Goal: Use online tool/utility: Utilize a website feature to perform a specific function

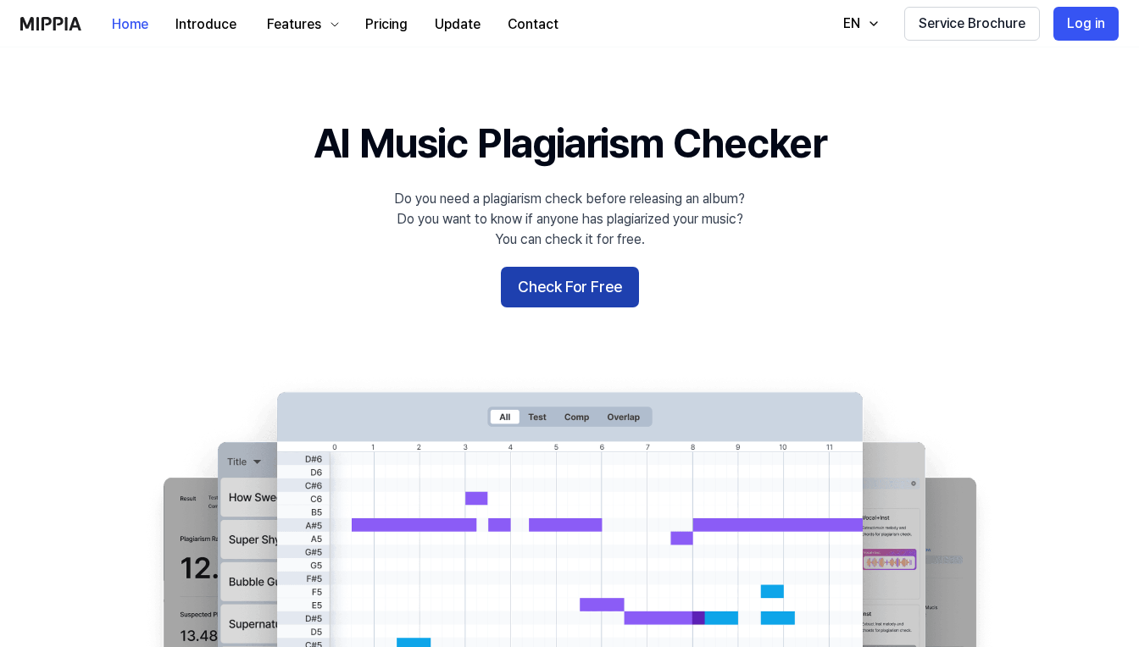
click at [542, 279] on button "Check For Free" at bounding box center [570, 287] width 138 height 41
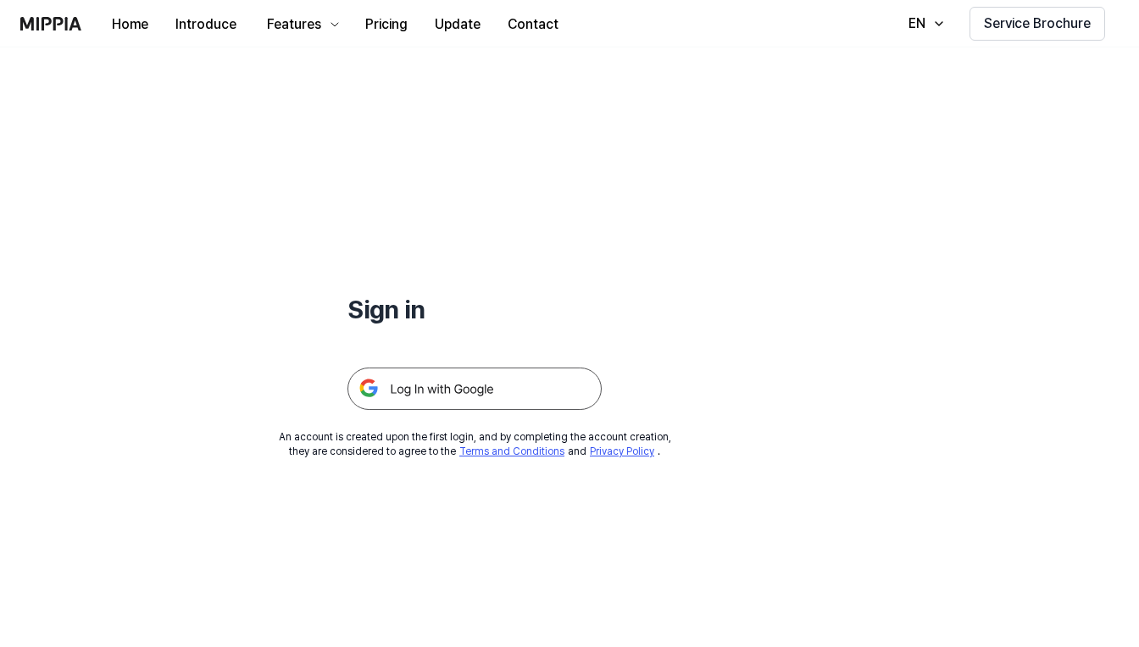
click at [460, 379] on img at bounding box center [474, 389] width 254 height 42
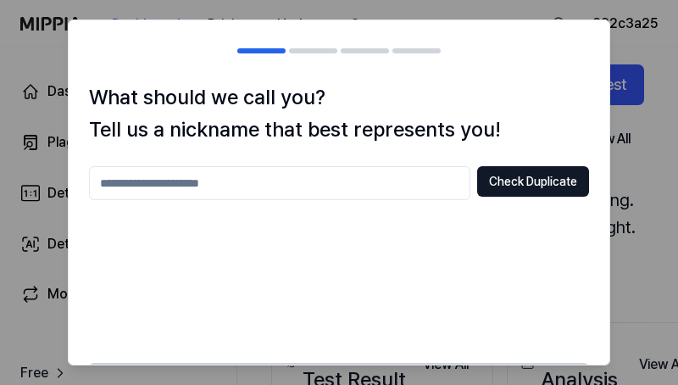
click at [347, 180] on input "text" at bounding box center [279, 183] width 381 height 34
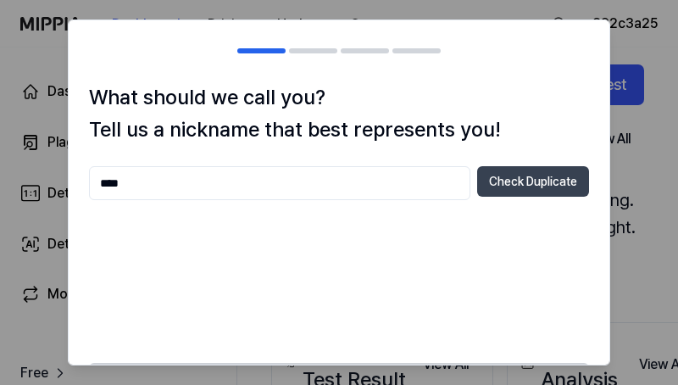
click at [571, 173] on button "Check Duplicate" at bounding box center [533, 181] width 112 height 31
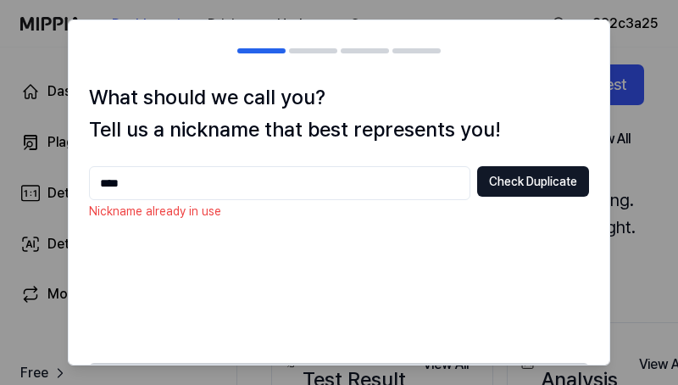
click at [347, 186] on input "****" at bounding box center [279, 183] width 381 height 34
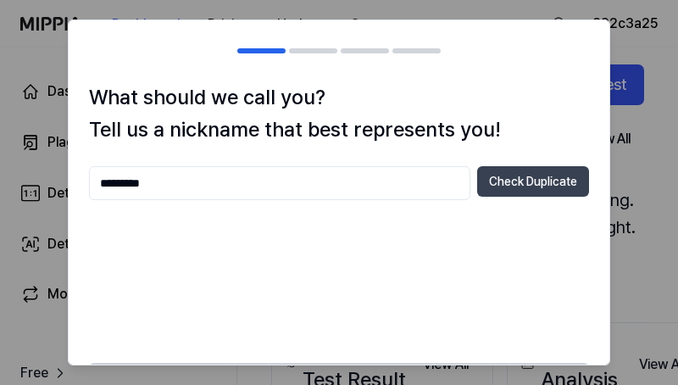
type input "*********"
click at [502, 187] on button "Check Duplicate" at bounding box center [533, 181] width 112 height 31
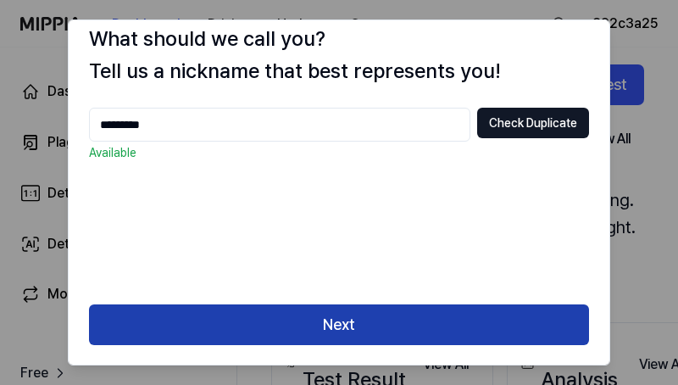
click at [315, 337] on button "Next" at bounding box center [339, 324] width 500 height 41
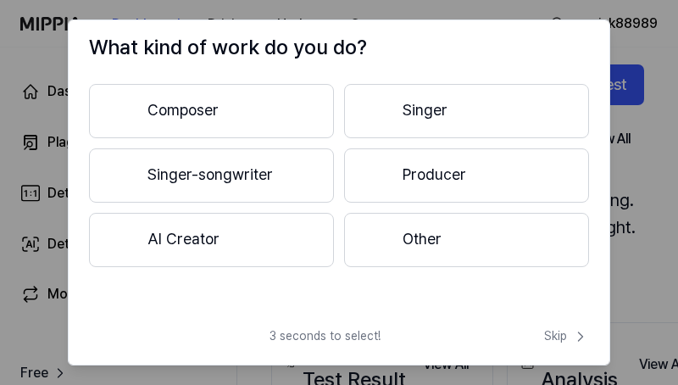
scroll to position [50, 0]
click at [286, 96] on button "Composer" at bounding box center [211, 111] width 245 height 54
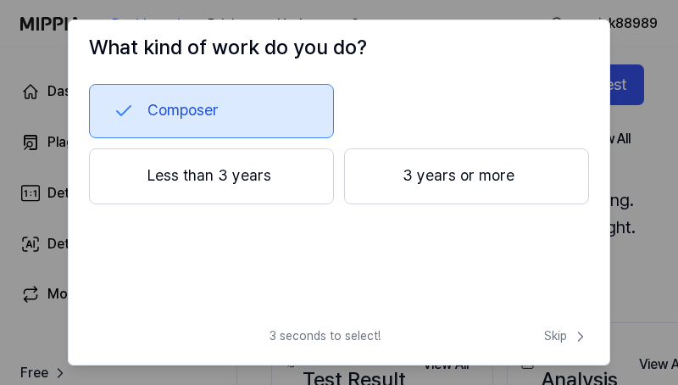
click at [397, 146] on div "Composer Less than 3 years 3 years or more" at bounding box center [339, 172] width 500 height 176
click at [397, 159] on button "3 years or more" at bounding box center [466, 176] width 245 height 56
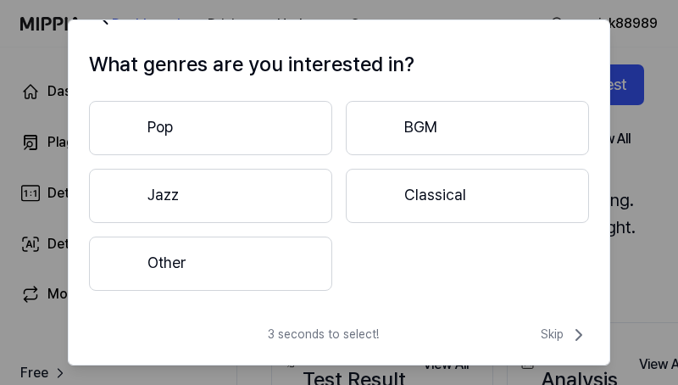
click at [259, 143] on button "Pop" at bounding box center [210, 128] width 243 height 54
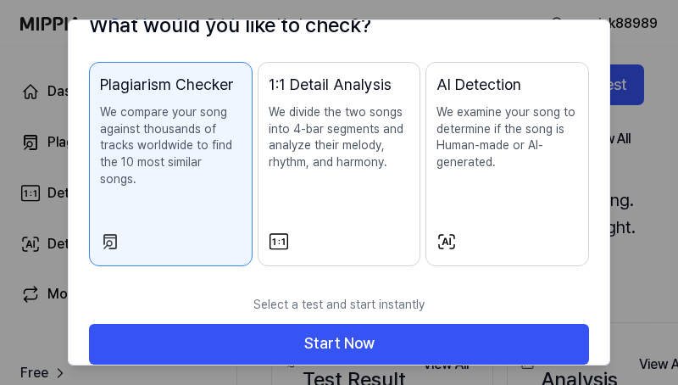
scroll to position [103, 0]
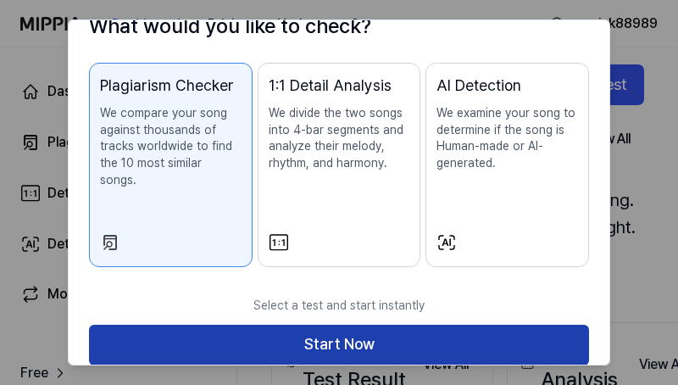
click at [408, 325] on button "Start Now" at bounding box center [339, 345] width 500 height 41
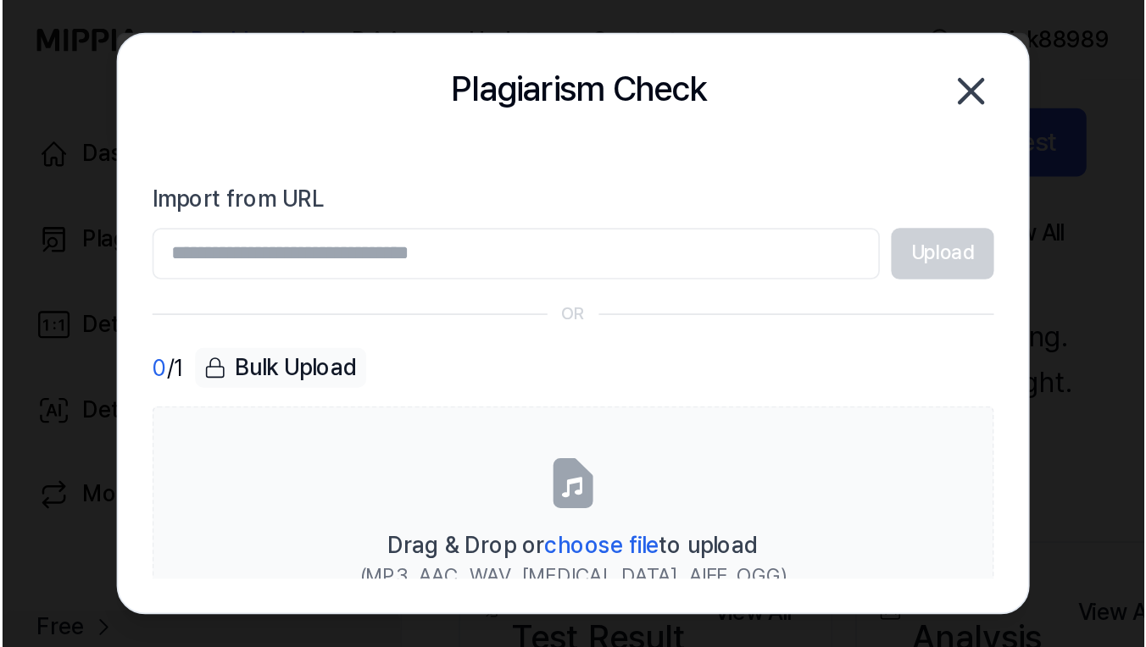
scroll to position [0, 0]
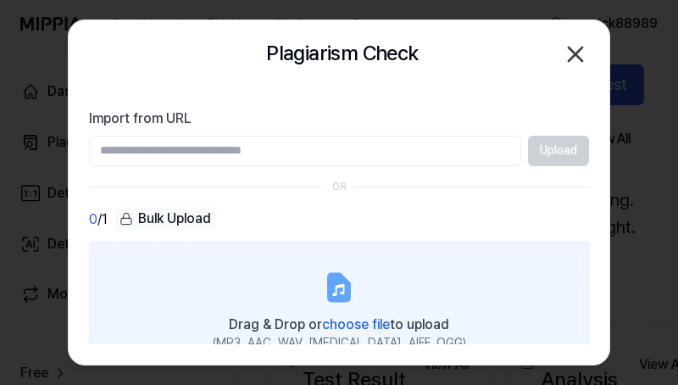
click at [336, 275] on icon at bounding box center [339, 287] width 20 height 26
click at [0, 0] on input "Drag & Drop or choose file to upload (MP3, AAC, WAV, [MEDICAL_DATA], AIFF, OGG)" at bounding box center [0, 0] width 0 height 0
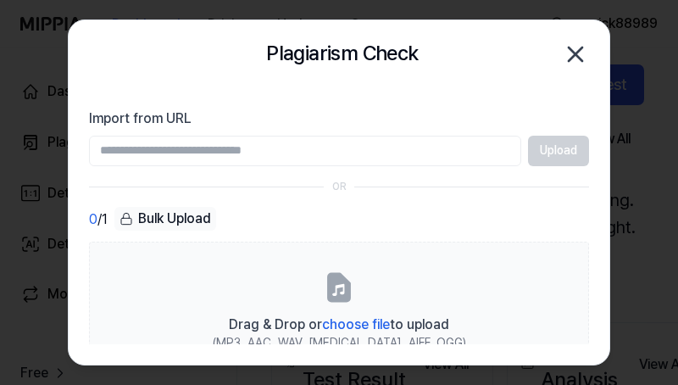
click at [645, 330] on div at bounding box center [339, 192] width 678 height 385
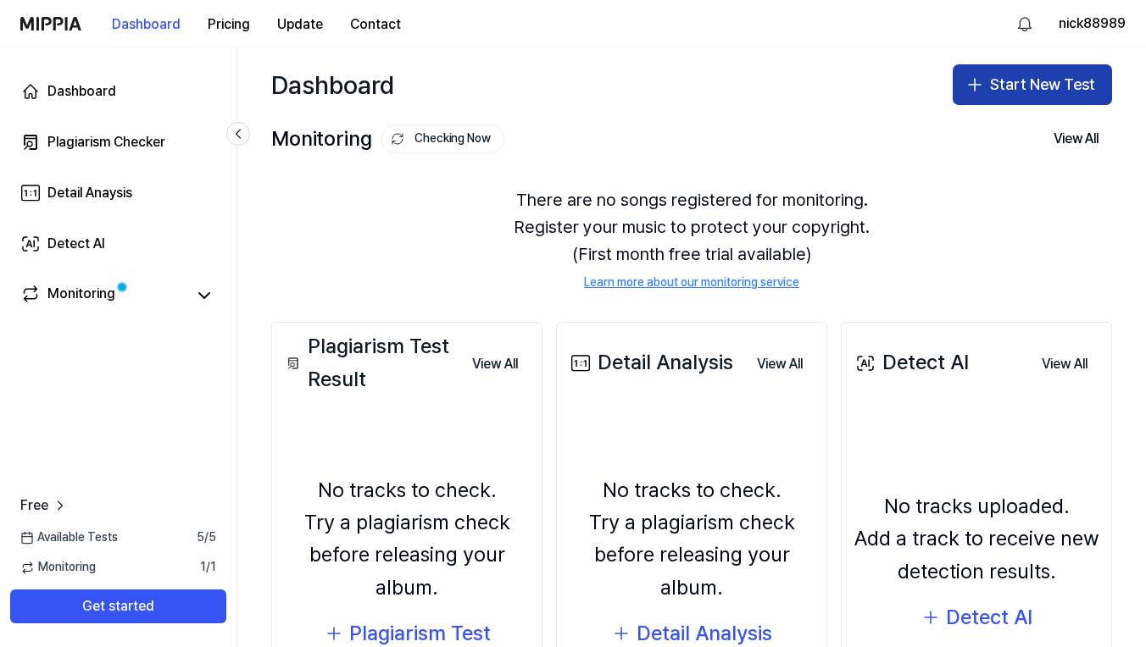
click at [1008, 95] on button "Start New Test" at bounding box center [1031, 84] width 159 height 41
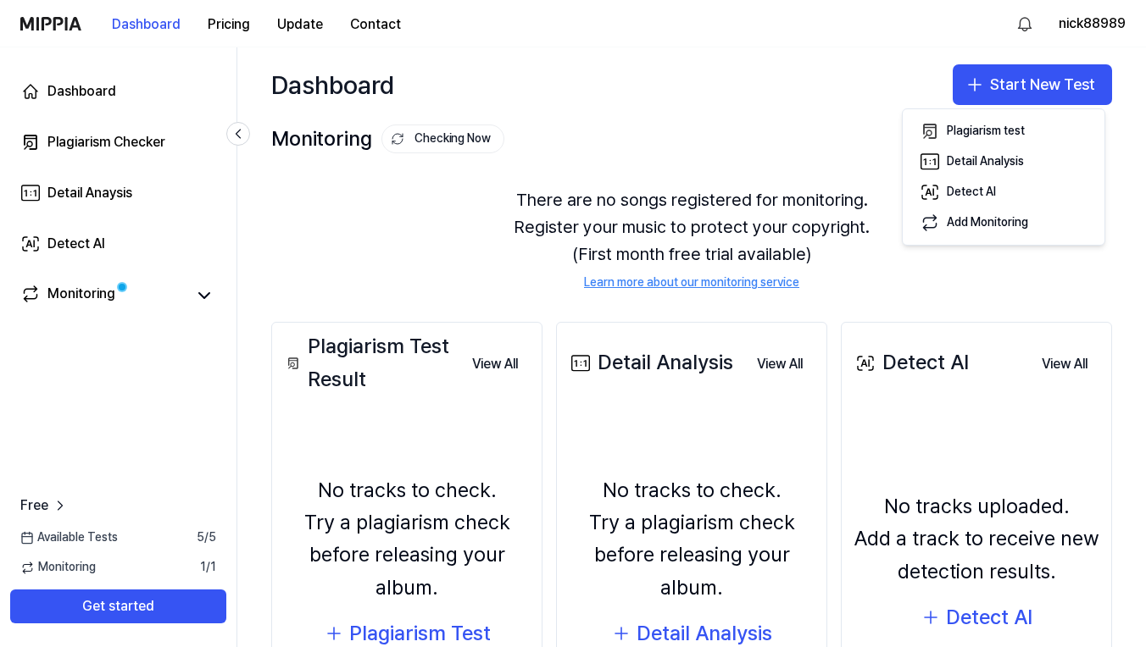
click at [874, 310] on div "Plagiarism Test Result View All Plagiarism Test Result No tracks to check. Try …" at bounding box center [691, 550] width 908 height 525
click at [258, 141] on div "Monitoring Checking Now View All Monitoring There are no songs registered for m…" at bounding box center [691, 205] width 908 height 166
click at [235, 127] on icon at bounding box center [238, 133] width 17 height 17
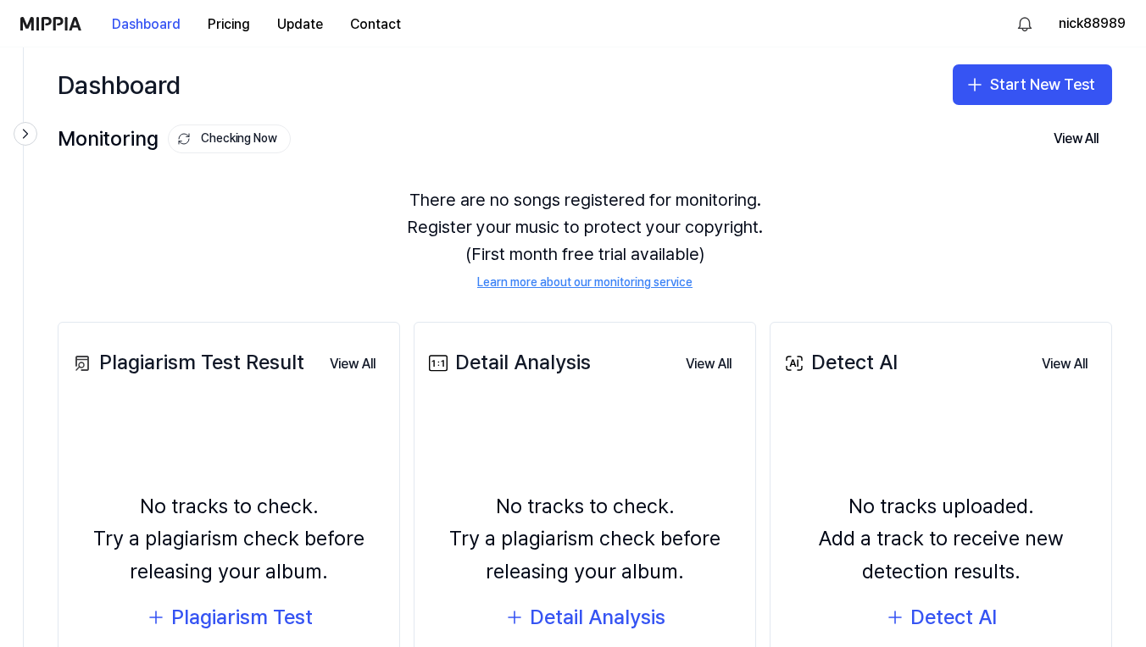
click at [50, 25] on img at bounding box center [50, 24] width 61 height 14
click at [993, 75] on button "Start New Test" at bounding box center [1031, 84] width 159 height 41
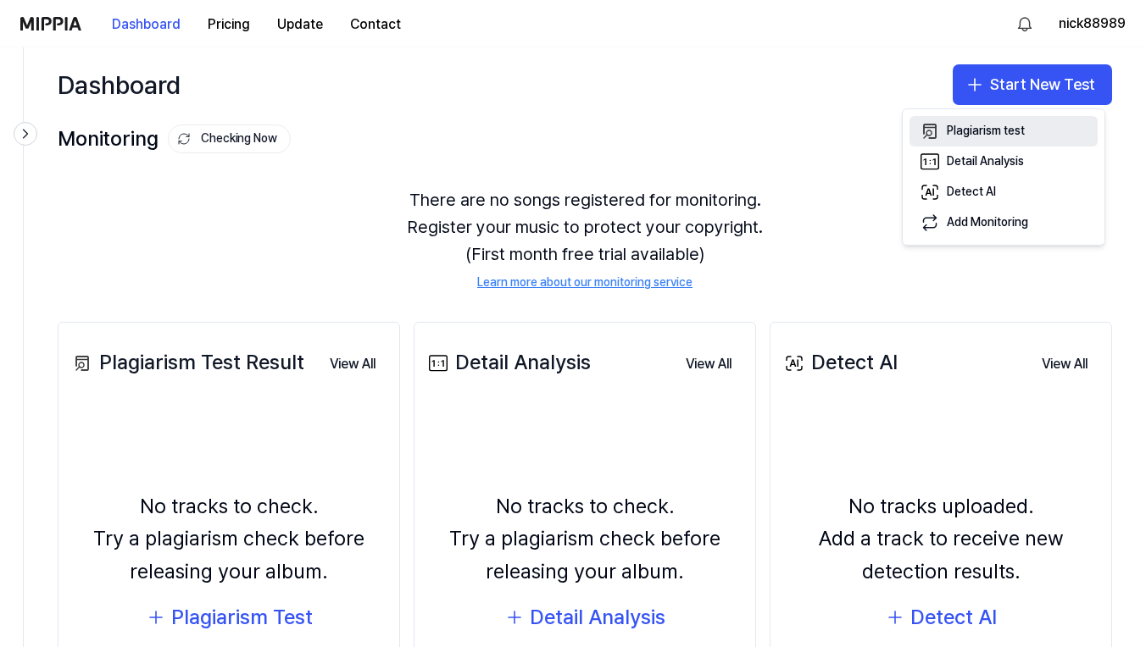
click at [1009, 124] on div "Plagiarism test" at bounding box center [986, 131] width 78 height 17
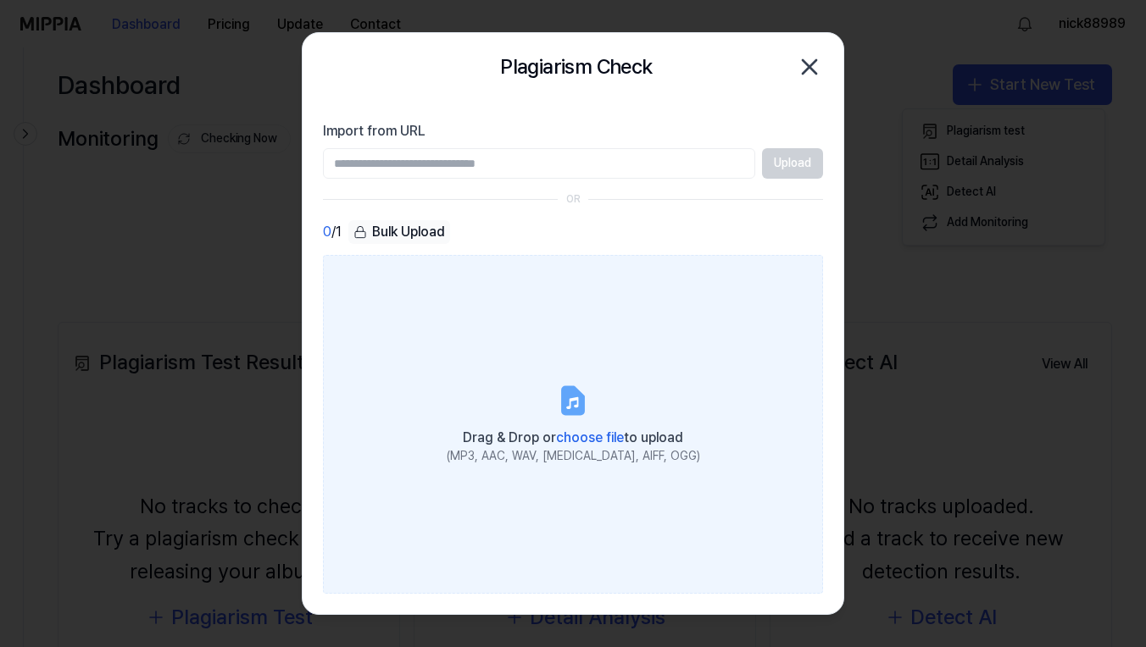
click at [573, 429] on div "Drag & Drop or choose file to upload" at bounding box center [573, 437] width 253 height 24
click at [0, 0] on input "Drag & Drop or choose file to upload (MP3, AAC, WAV, [MEDICAL_DATA], AIFF, OGG)" at bounding box center [0, 0] width 0 height 0
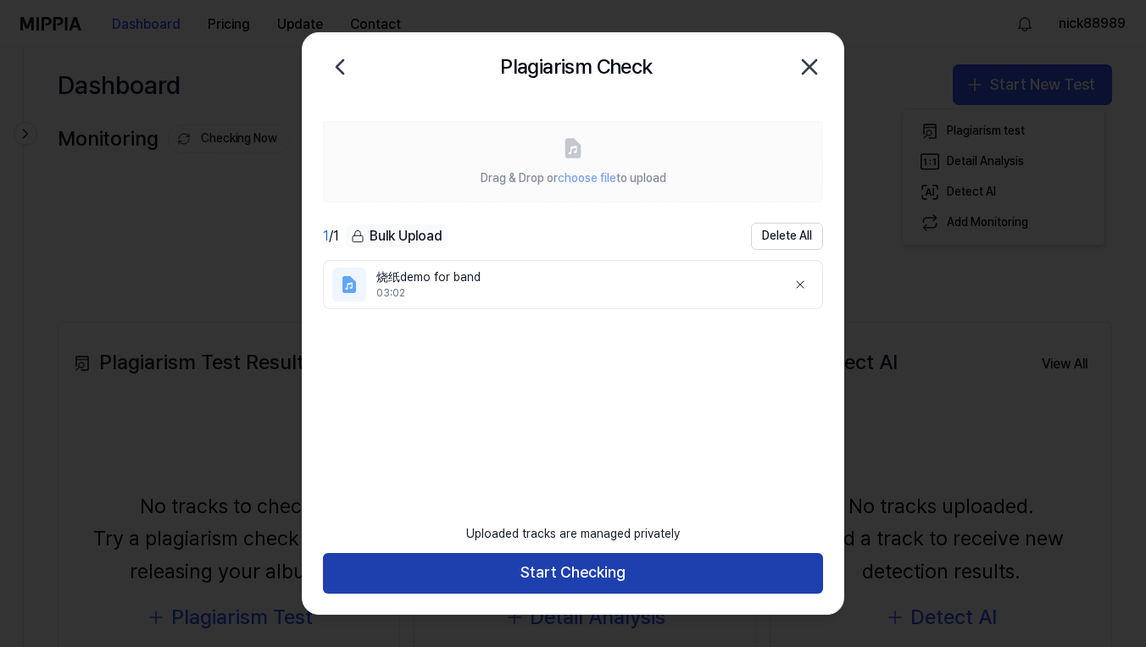
click at [675, 582] on button "Start Checking" at bounding box center [573, 573] width 500 height 41
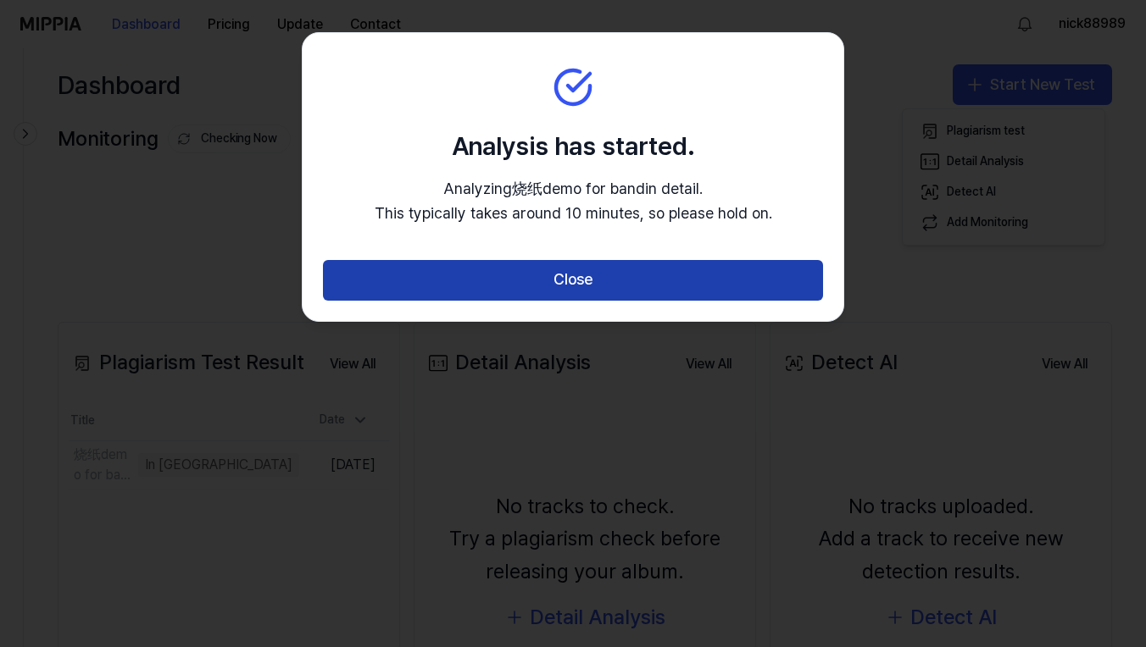
click at [768, 288] on button "Close" at bounding box center [573, 280] width 500 height 41
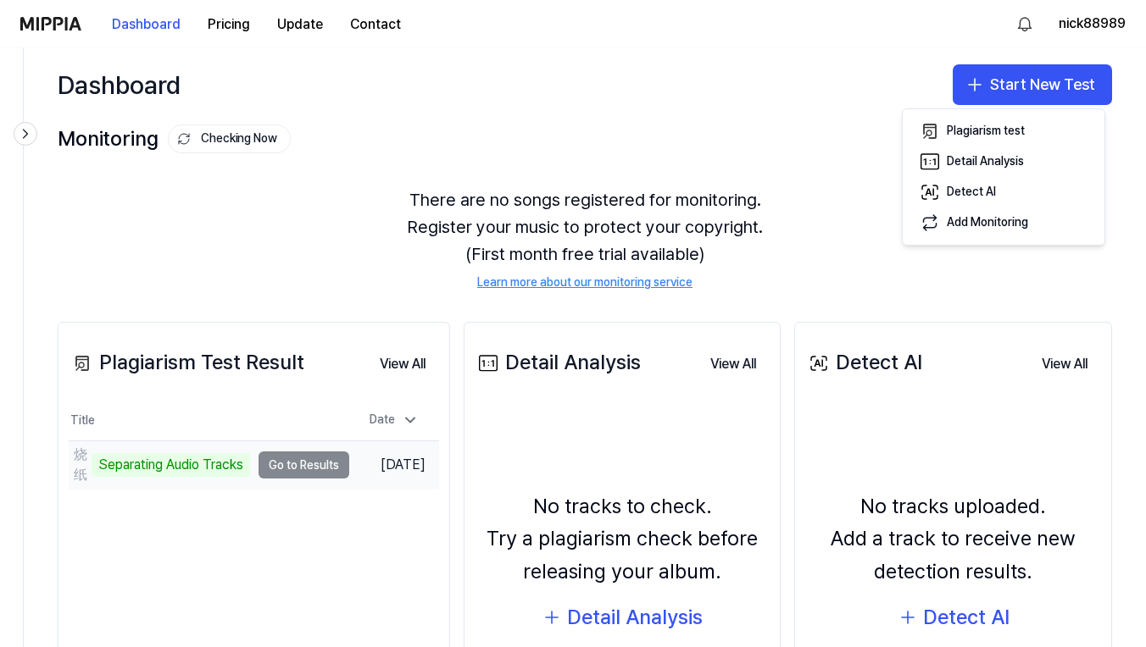
click at [314, 468] on td "烧纸demo for band Separating Audio Tracks Go to Results" at bounding box center [209, 464] width 280 height 47
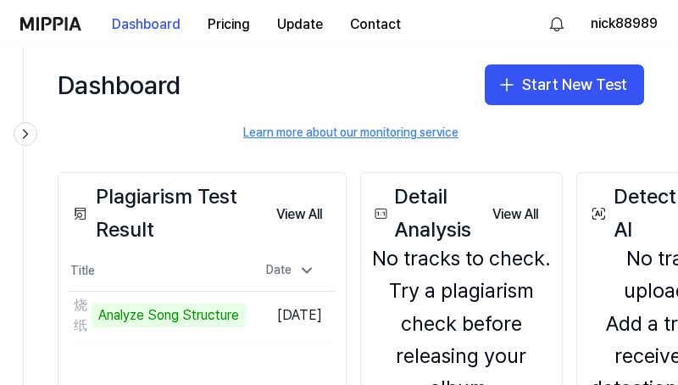
scroll to position [168, 0]
